Goal: Information Seeking & Learning: Learn about a topic

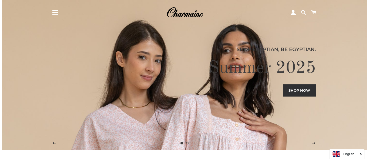
scroll to position [9, 0]
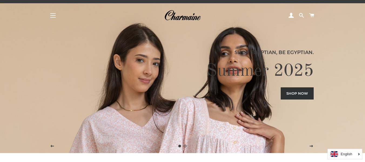
click at [56, 16] on button "Site navigation" at bounding box center [52, 15] width 13 height 13
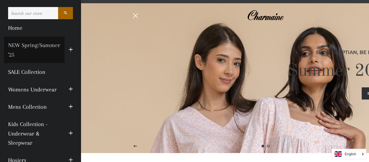
click at [16, 43] on link "NEW Spring/Summer '25" at bounding box center [34, 49] width 60 height 27
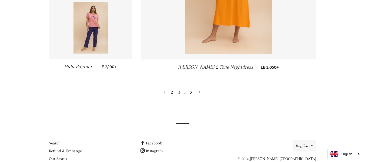
scroll to position [799, 0]
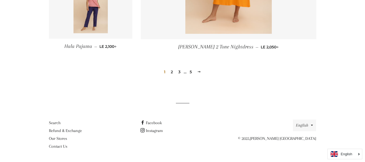
click at [172, 73] on link "2" at bounding box center [171, 72] width 6 height 8
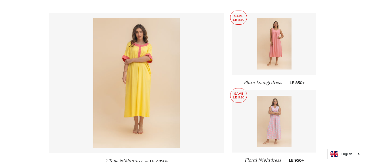
scroll to position [270, 0]
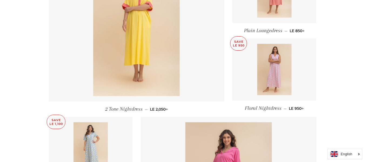
drag, startPoint x: 165, startPoint y: 50, endPoint x: 348, endPoint y: 48, distance: 183.3
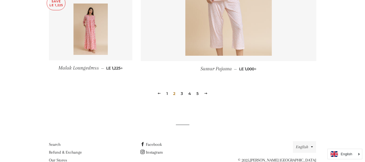
scroll to position [784, 0]
click at [167, 93] on link "1" at bounding box center [167, 93] width 6 height 8
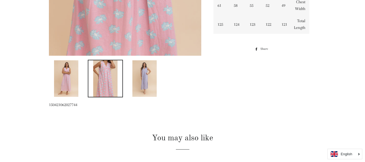
scroll to position [232, 0]
click at [141, 82] on img at bounding box center [144, 78] width 24 height 36
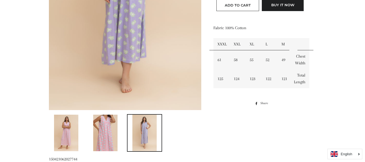
click at [68, 140] on img at bounding box center [66, 132] width 24 height 36
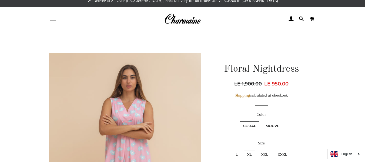
scroll to position [0, 0]
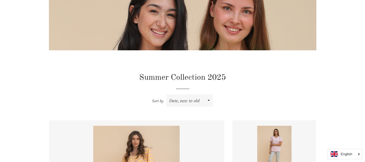
scroll to position [110, 0]
click at [208, 100] on select "Featured Best selling Alphabetically, A-Z Alphabetically, Z-A Price, low to hig…" at bounding box center [189, 100] width 47 height 12
select select "price-descending"
click at [166, 94] on select "Featured Best selling Alphabetically, A-Z Alphabetically, Z-A Price, low to hig…" at bounding box center [189, 100] width 47 height 12
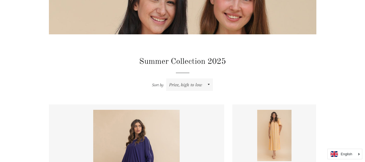
scroll to position [126, 0]
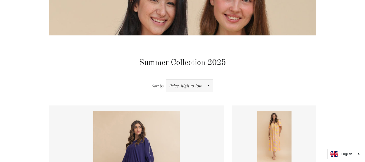
click at [207, 84] on select "Featured Best selling Alphabetically, A-Z Alphabetically, Z-A Price, low to hig…" at bounding box center [189, 85] width 47 height 12
select select "price-ascending"
click at [166, 79] on select "Featured Best selling Alphabetically, A-Z Alphabetically, Z-A Price, low to hig…" at bounding box center [189, 85] width 47 height 12
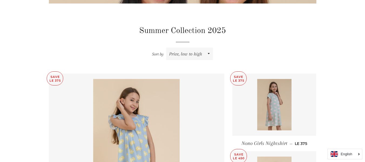
scroll to position [159, 0]
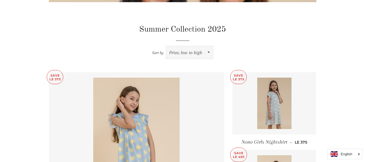
click at [193, 52] on select "Featured Best selling Alphabetically, A-Z Alphabetically, Z-A Price, low to hig…" at bounding box center [189, 52] width 47 height 12
select select "price-descending"
click at [166, 46] on select "Featured Best selling Alphabetically, A-Z Alphabetically, Z-A Price, low to hig…" at bounding box center [189, 52] width 47 height 12
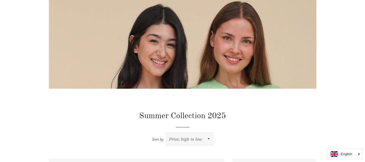
scroll to position [72, 0]
click at [204, 137] on select "Featured Best selling Alphabetically, A-Z Alphabetically, Z-A Price, low to hig…" at bounding box center [189, 139] width 47 height 12
select select "price-ascending"
click at [166, 133] on select "Featured Best selling Alphabetically, A-Z Alphabetically, Z-A Price, low to hig…" at bounding box center [189, 139] width 47 height 12
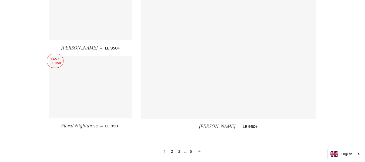
scroll to position [720, 0]
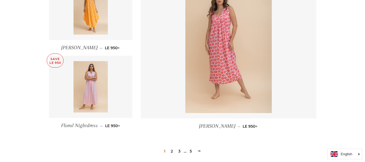
click at [172, 150] on link "2" at bounding box center [171, 151] width 6 height 8
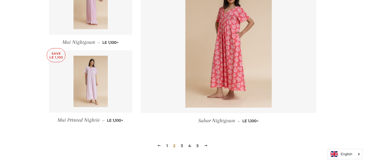
scroll to position [726, 0]
click at [182, 144] on link "3" at bounding box center [181, 145] width 6 height 8
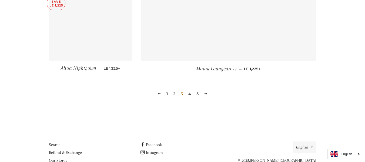
scroll to position [778, 0]
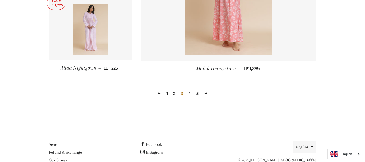
click at [168, 94] on link "1" at bounding box center [167, 93] width 6 height 8
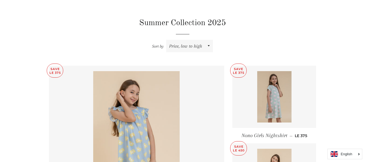
scroll to position [161, 0]
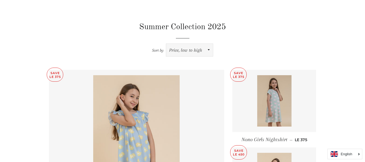
click at [200, 50] on select "Featured Best selling Alphabetically, A-Z Alphabetically, Z-A Price, low to hig…" at bounding box center [189, 50] width 47 height 12
select select "price-descending"
click at [166, 44] on select "Featured Best selling Alphabetically, A-Z Alphabetically, Z-A Price, low to hig…" at bounding box center [189, 50] width 47 height 12
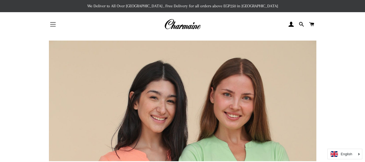
click at [54, 24] on span "button" at bounding box center [52, 24] width 5 height 1
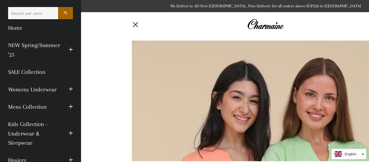
click at [29, 13] on input "Search our store" at bounding box center [33, 13] width 50 height 12
type input "robe"
click at [58, 7] on button "Search" at bounding box center [65, 13] width 15 height 12
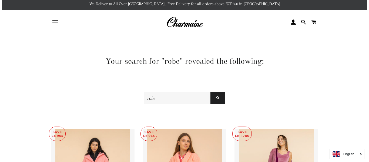
scroll to position [2, 0]
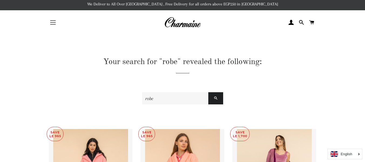
click at [54, 22] on span "button" at bounding box center [52, 22] width 5 height 1
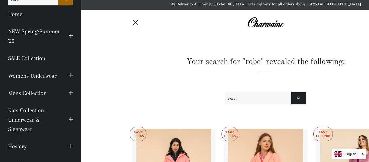
scroll to position [0, 0]
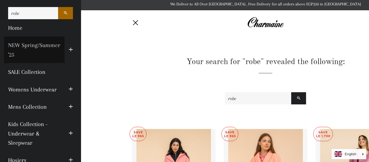
click at [35, 53] on link "NEW Spring/Summer '25" at bounding box center [34, 49] width 60 height 27
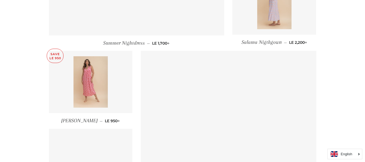
scroll to position [641, 0]
